Goal: Information Seeking & Learning: Learn about a topic

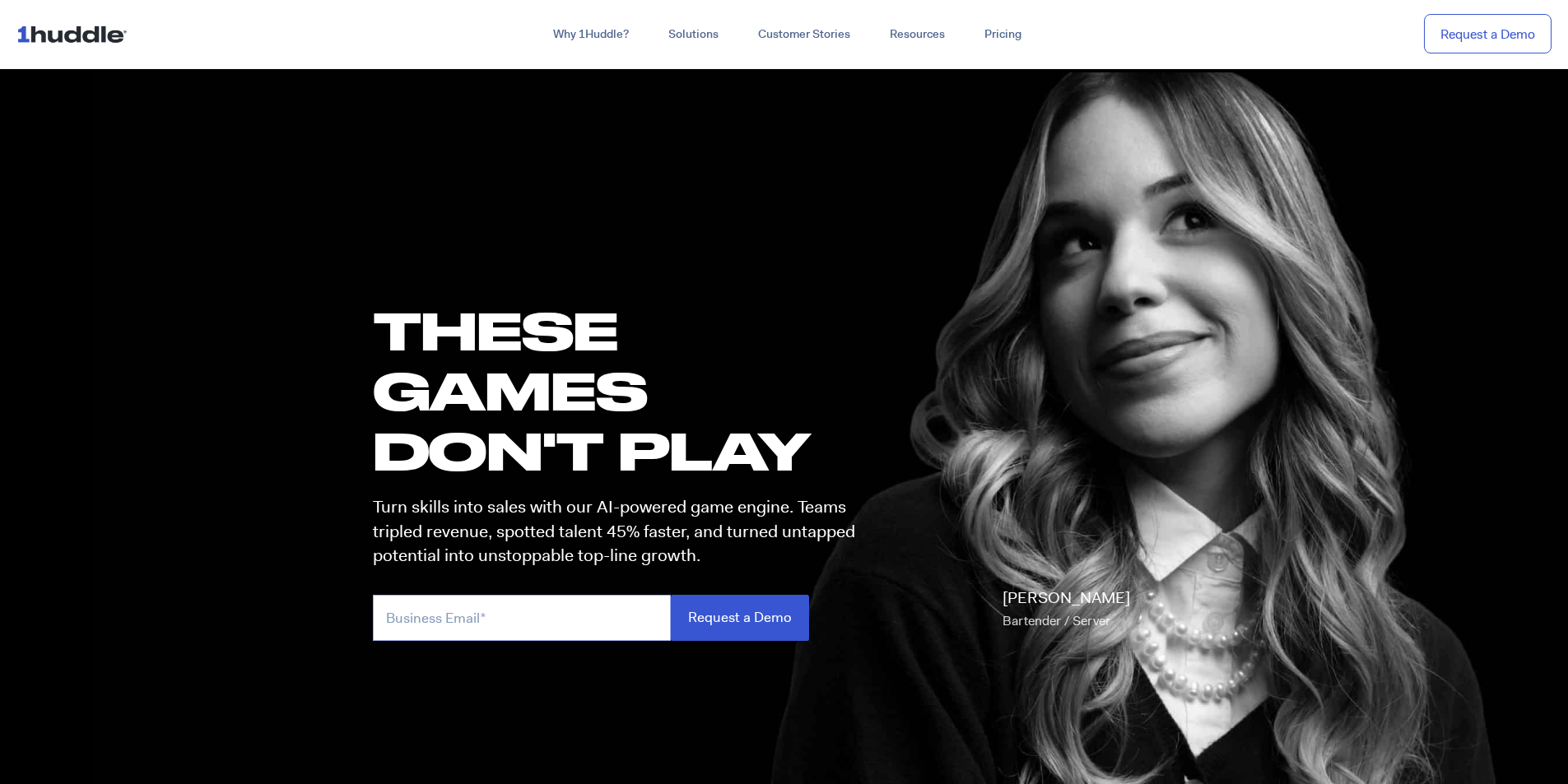
drag, startPoint x: 581, startPoint y: 619, endPoint x: 581, endPoint y: 607, distance: 12.0
click at [580, 619] on input "email" at bounding box center [521, 618] width 298 height 45
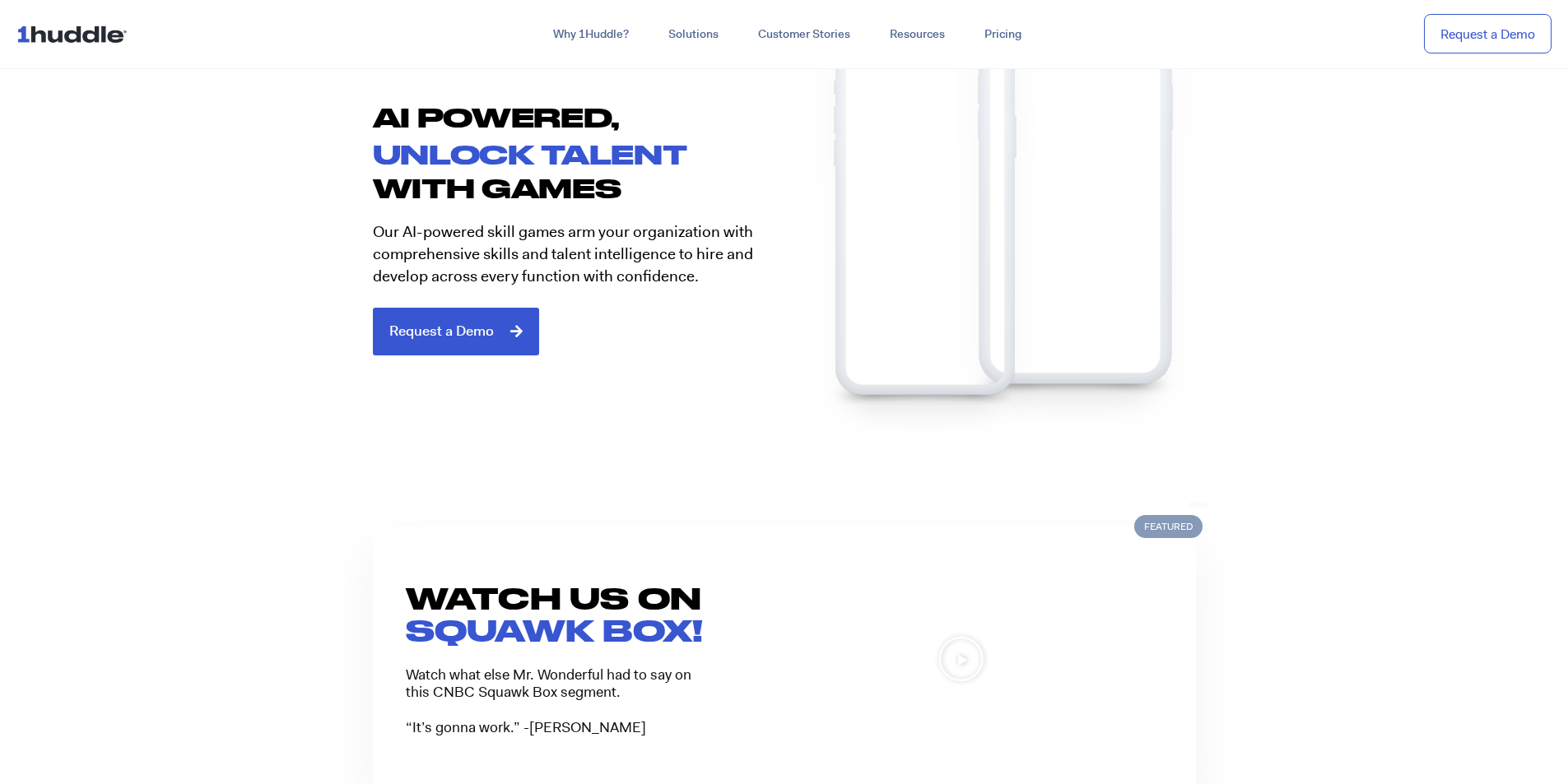
scroll to position [1152, 0]
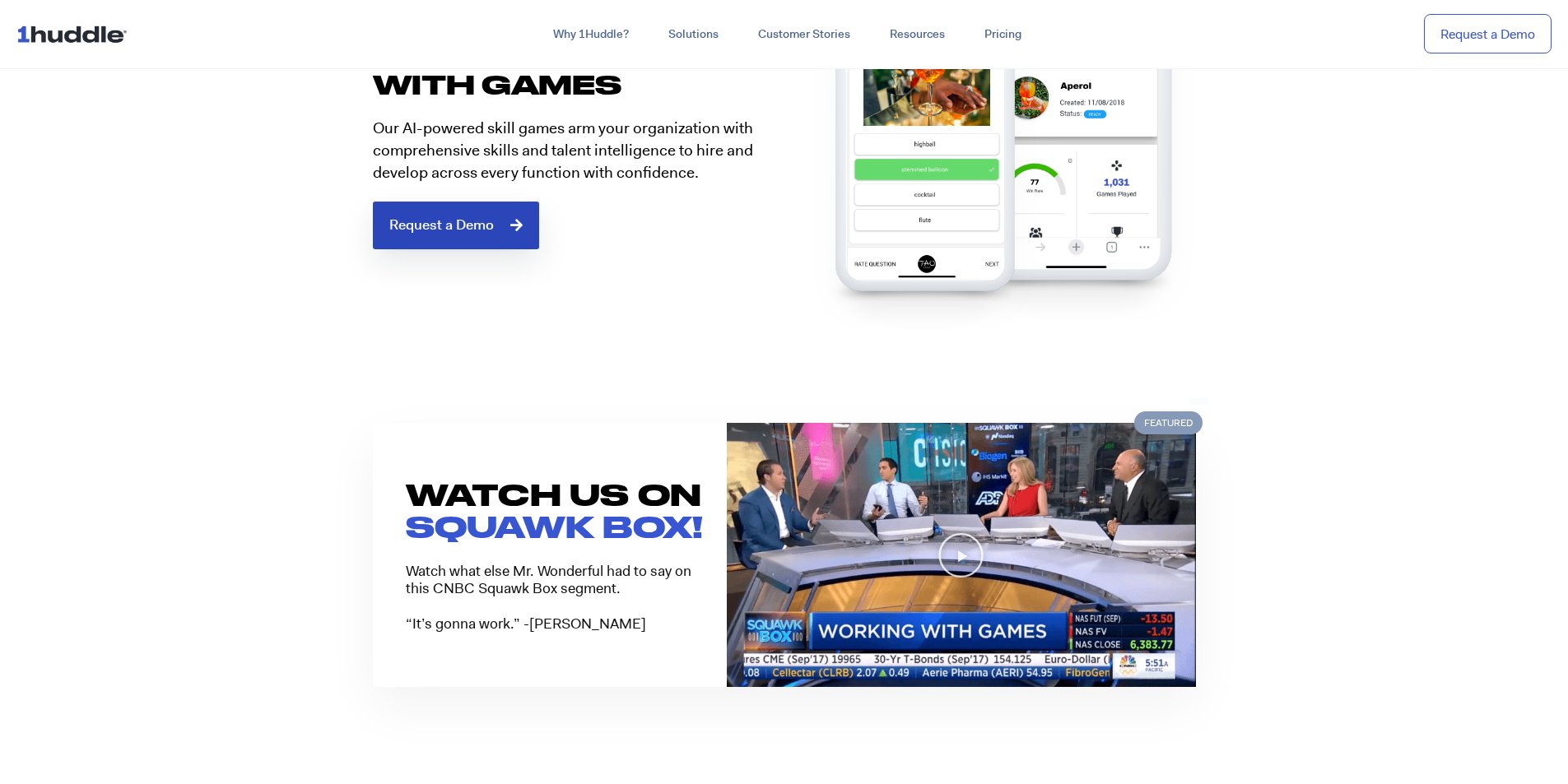
click at [408, 211] on link "Request a Demo" at bounding box center [455, 225] width 166 height 48
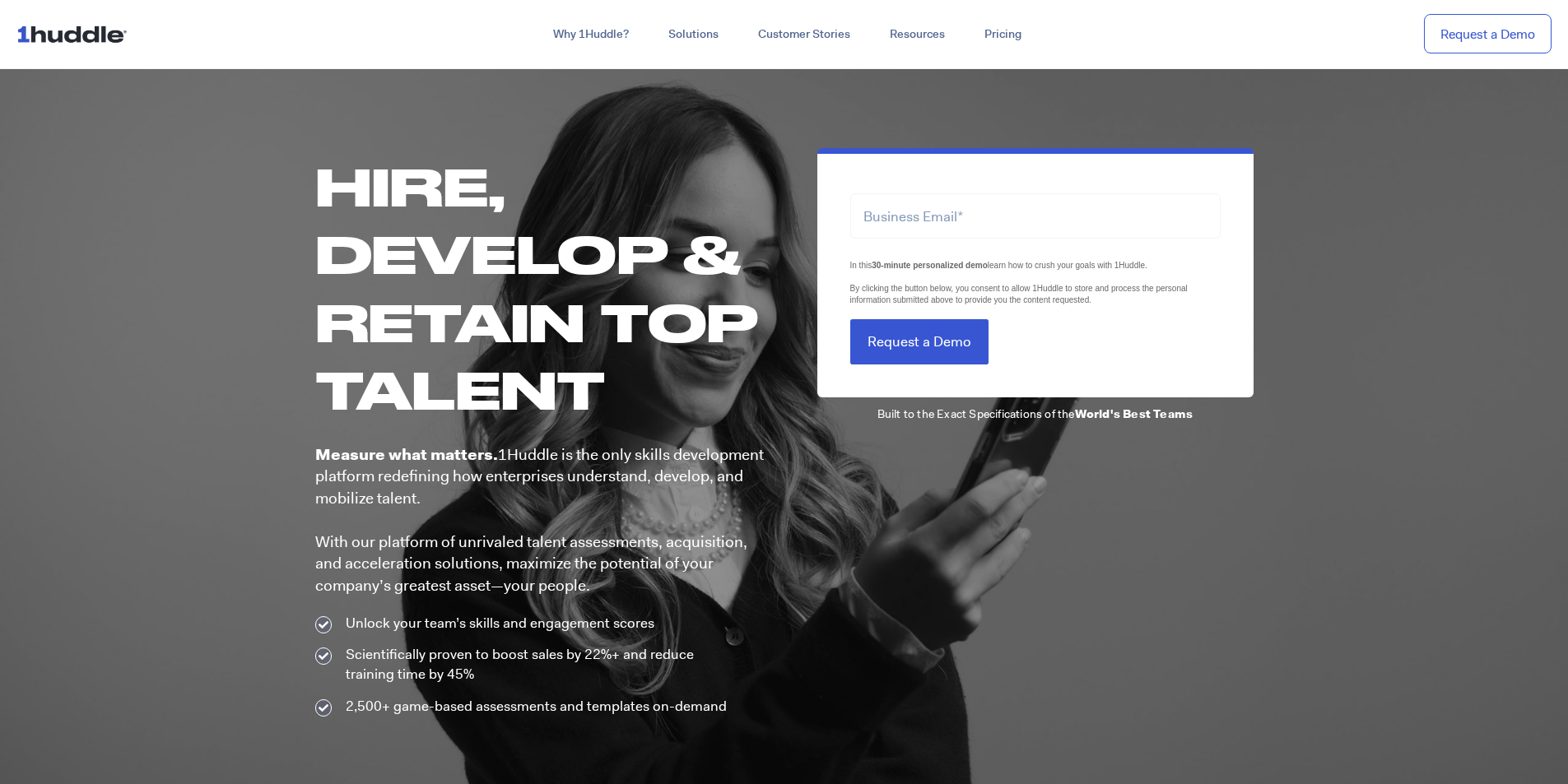
scroll to position [82, 0]
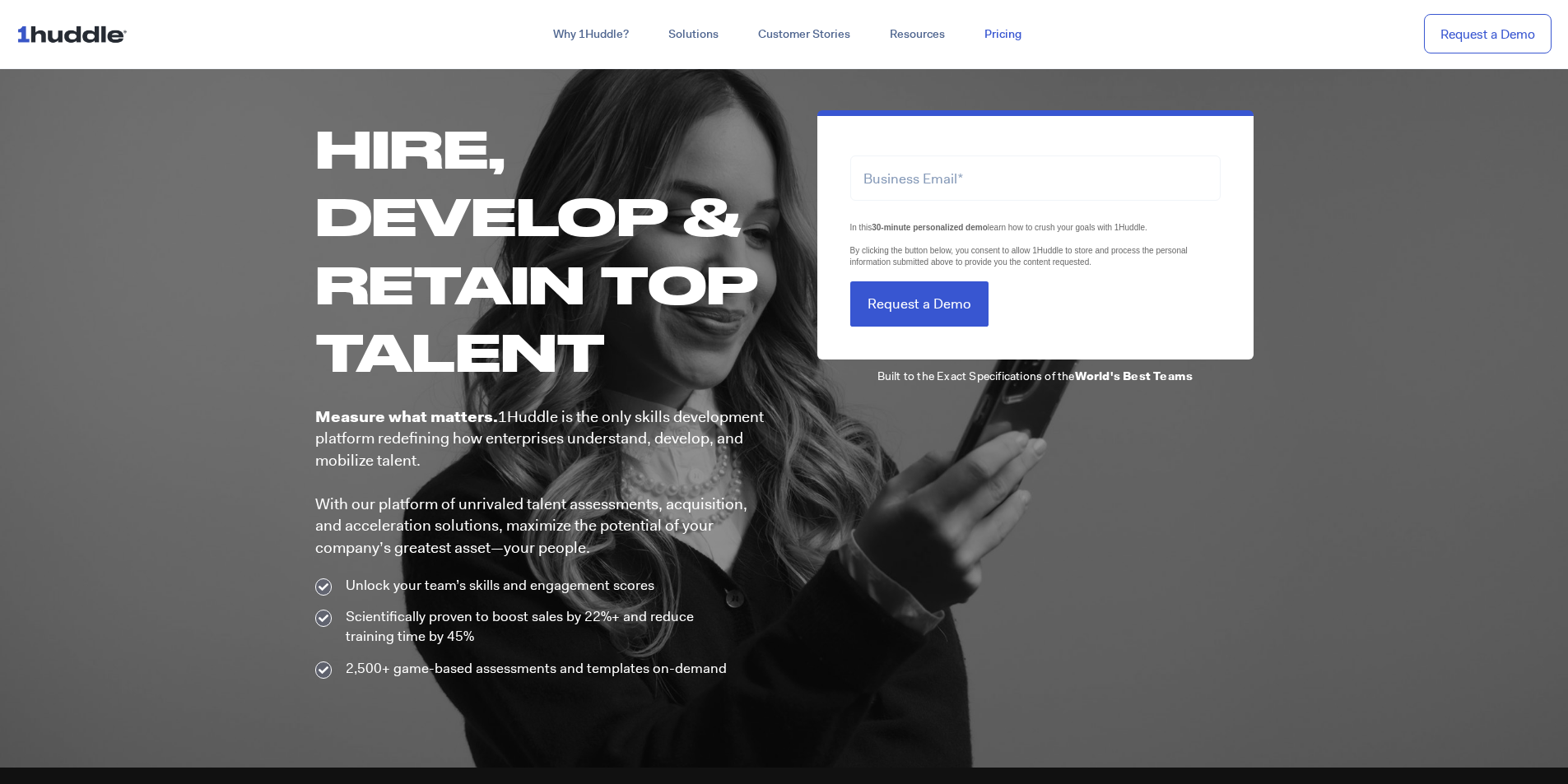
click at [1016, 40] on link "Pricing" at bounding box center [1002, 34] width 76 height 30
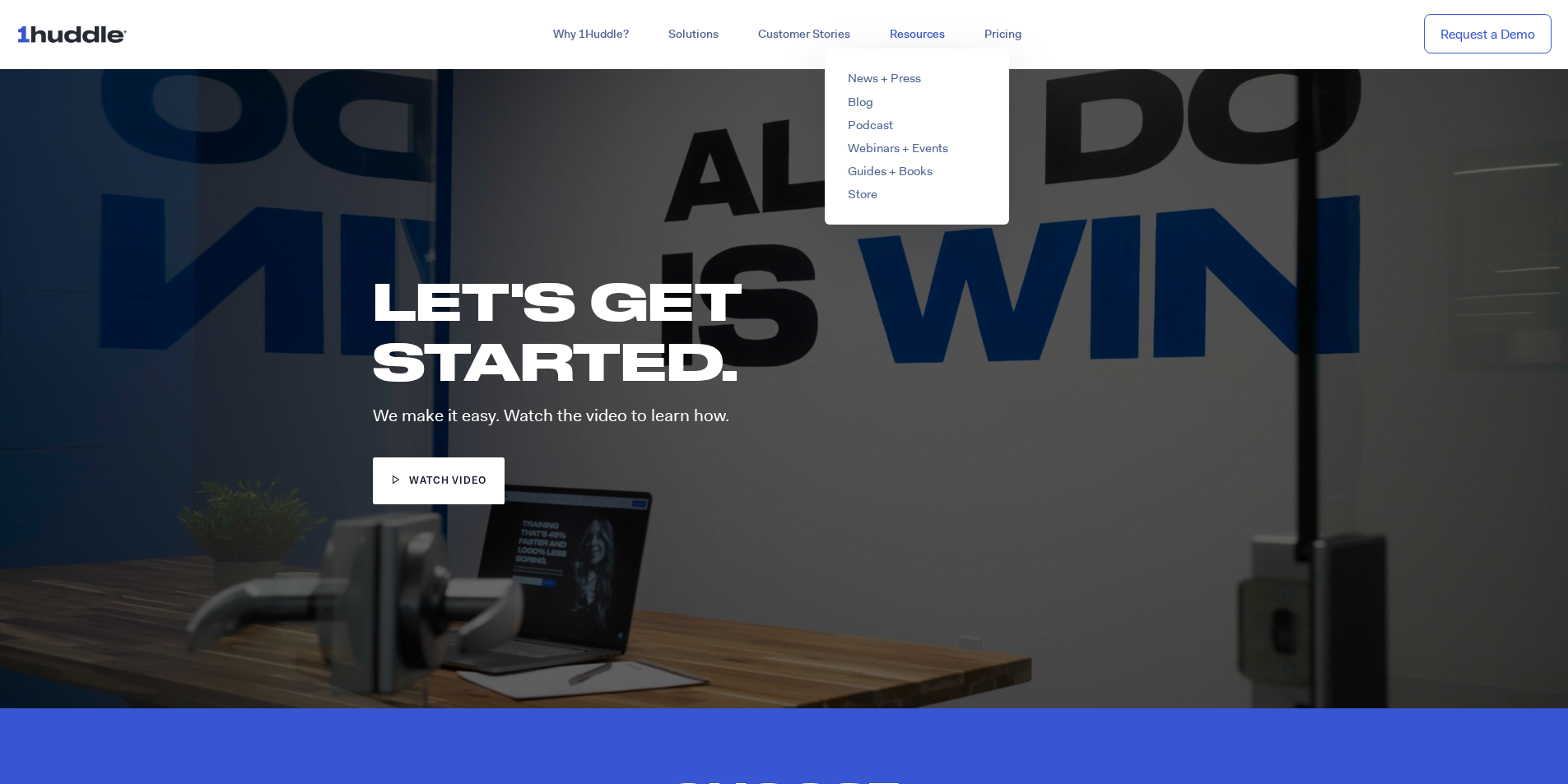
click at [870, 30] on link "Resources" at bounding box center [917, 34] width 94 height 30
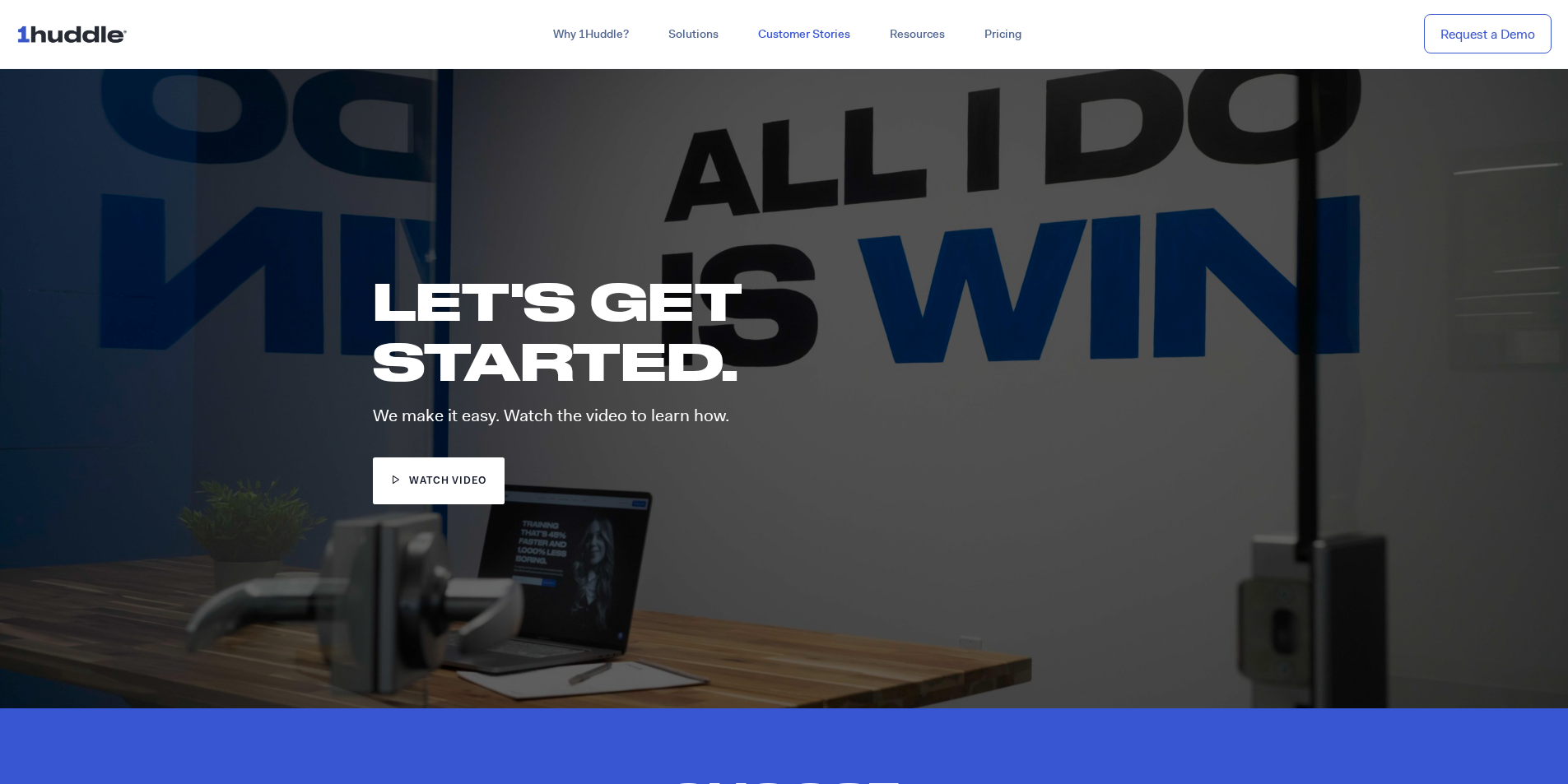
click at [823, 41] on link "Customer Stories" at bounding box center [804, 34] width 131 height 30
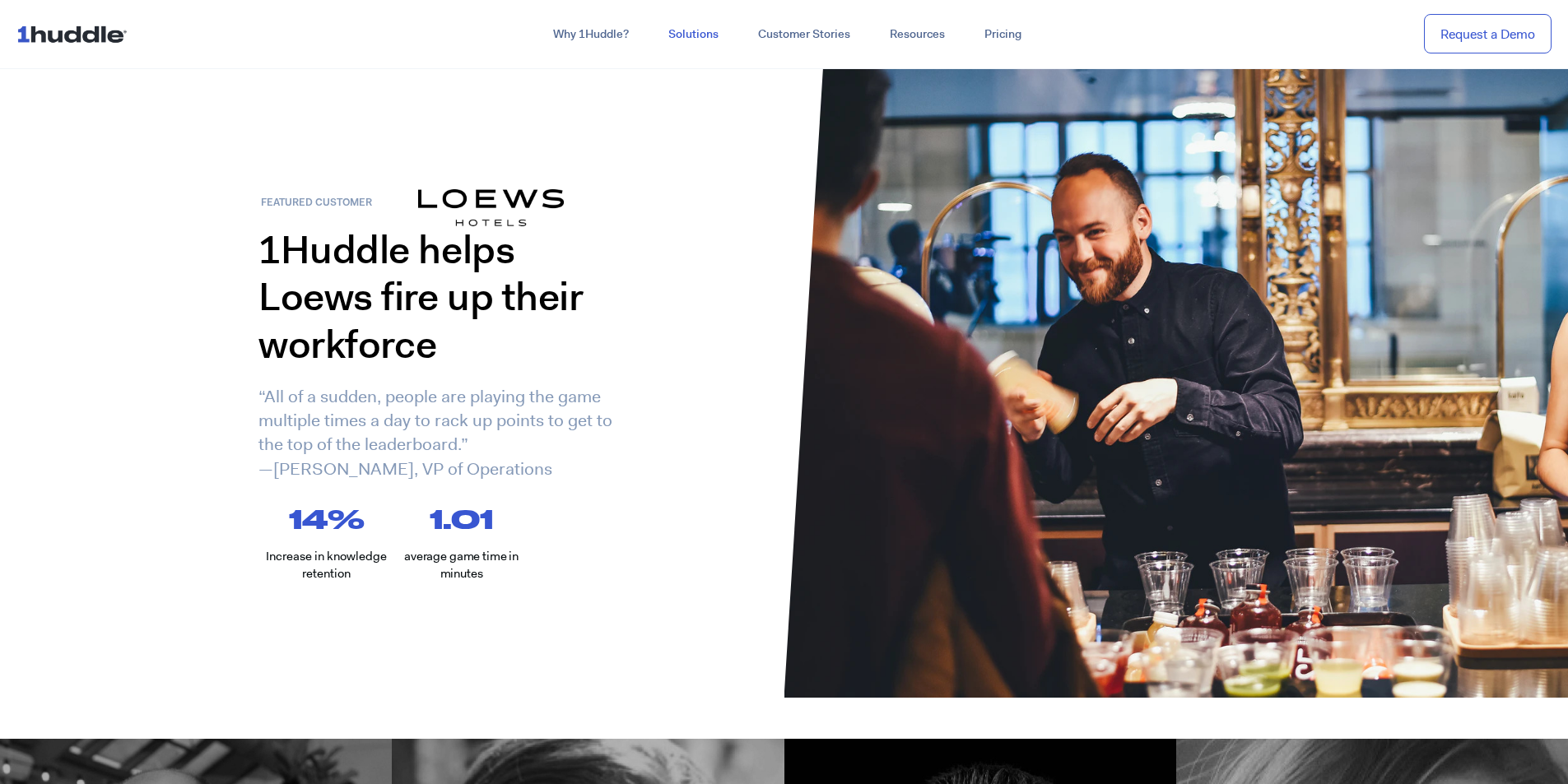
click at [672, 44] on link "Solutions" at bounding box center [693, 34] width 90 height 30
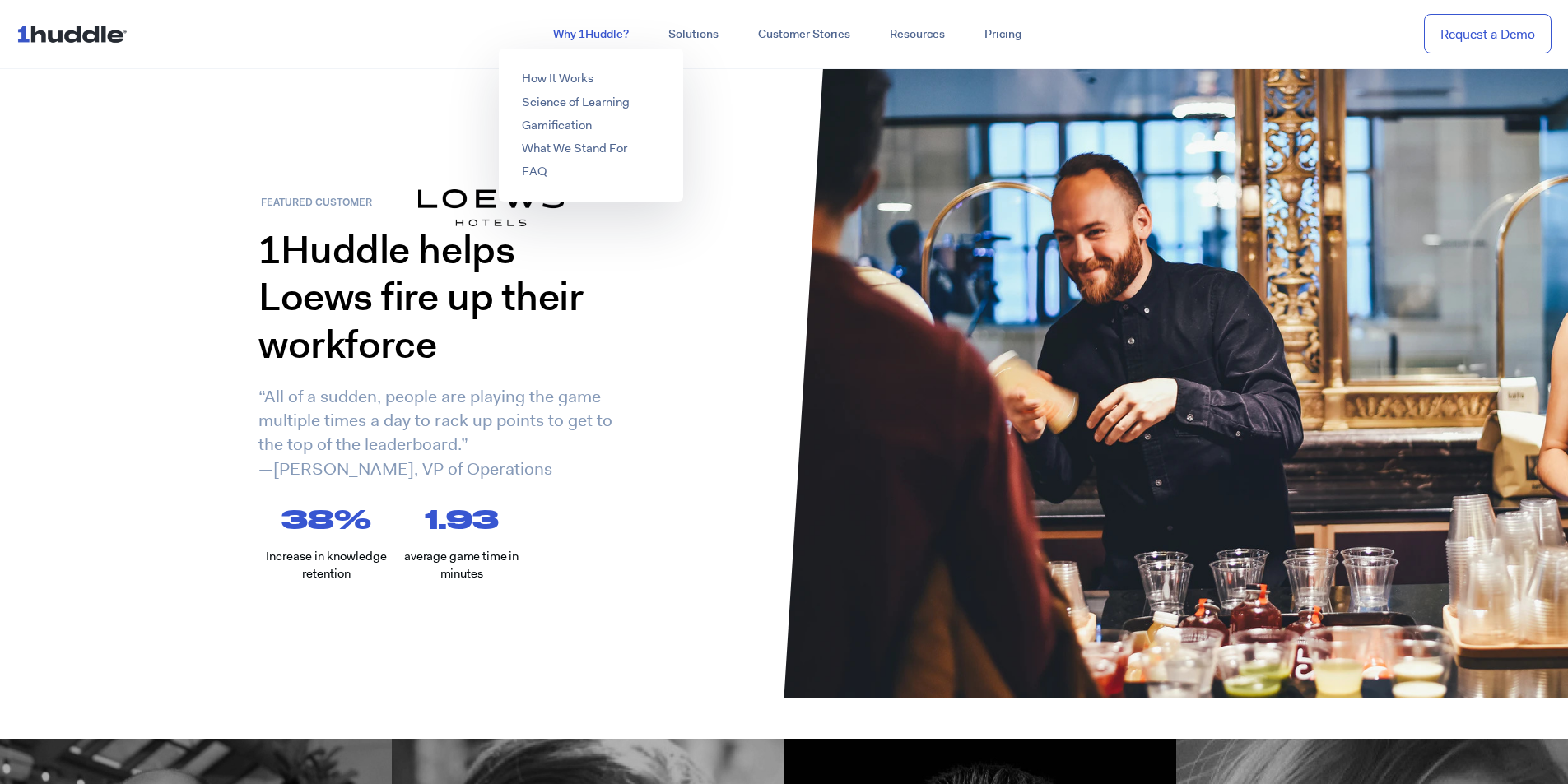
click at [624, 39] on link "Why 1Huddle?" at bounding box center [590, 34] width 115 height 30
